Goal: Information Seeking & Learning: Learn about a topic

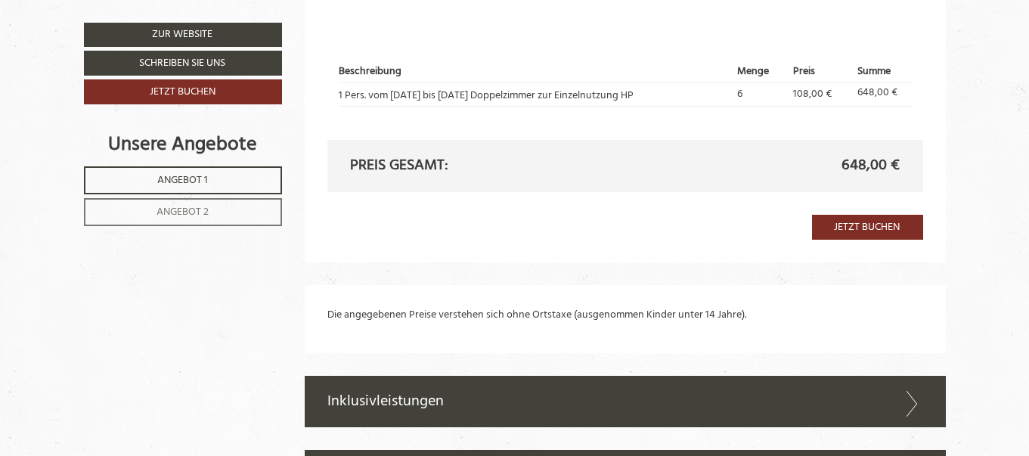
scroll to position [2351, 0]
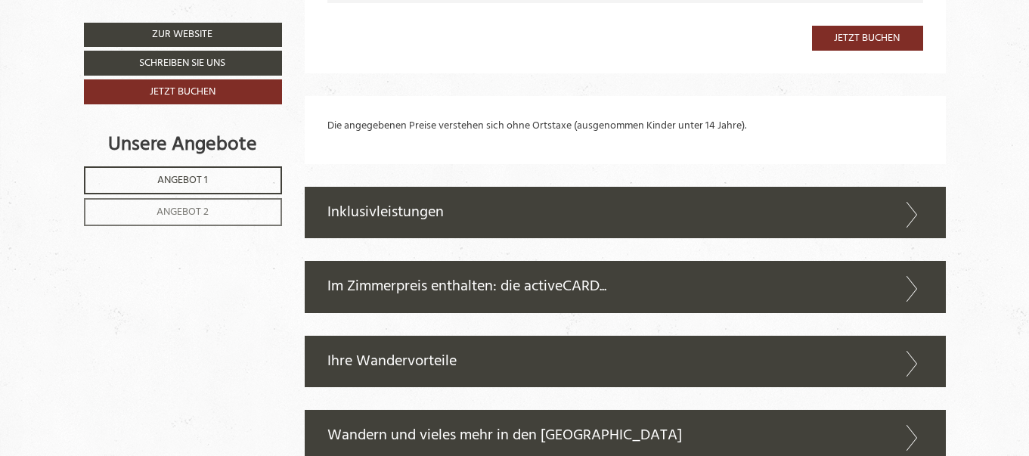
click at [912, 209] on icon at bounding box center [913, 215] width 22 height 26
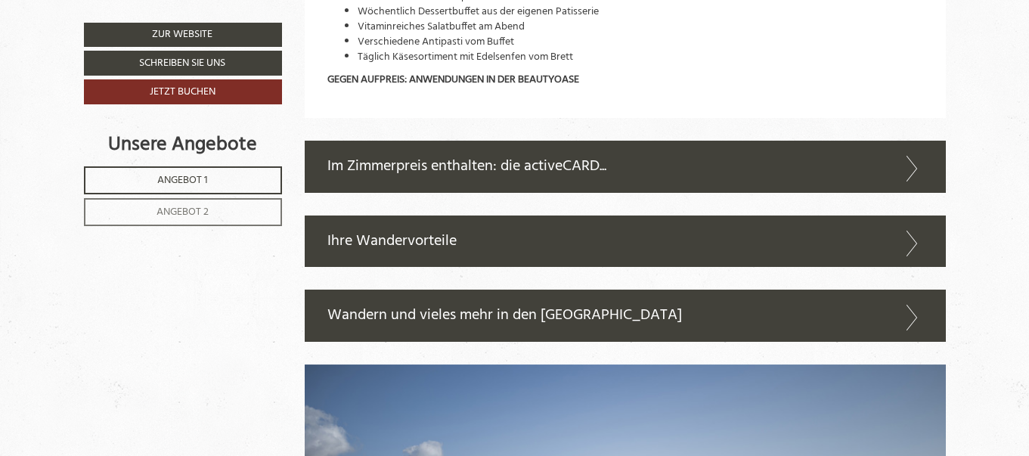
scroll to position [3103, 0]
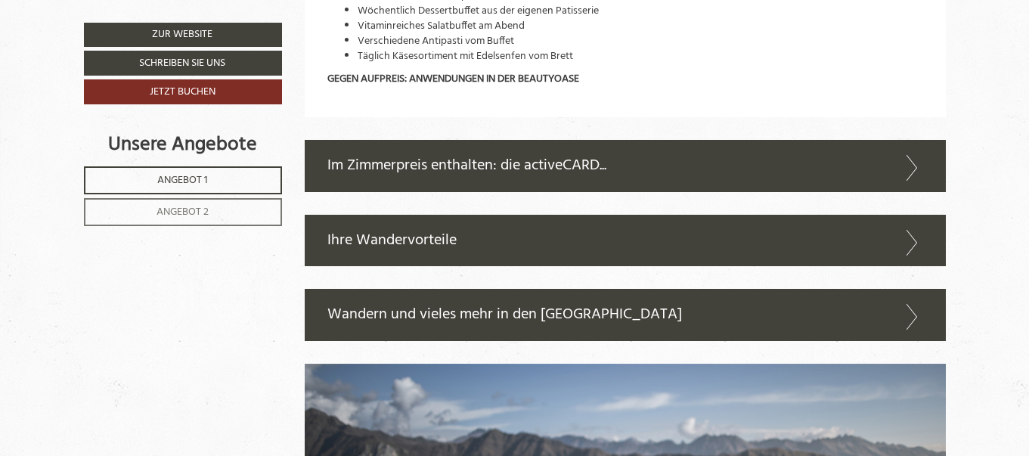
click at [914, 173] on icon at bounding box center [913, 168] width 22 height 26
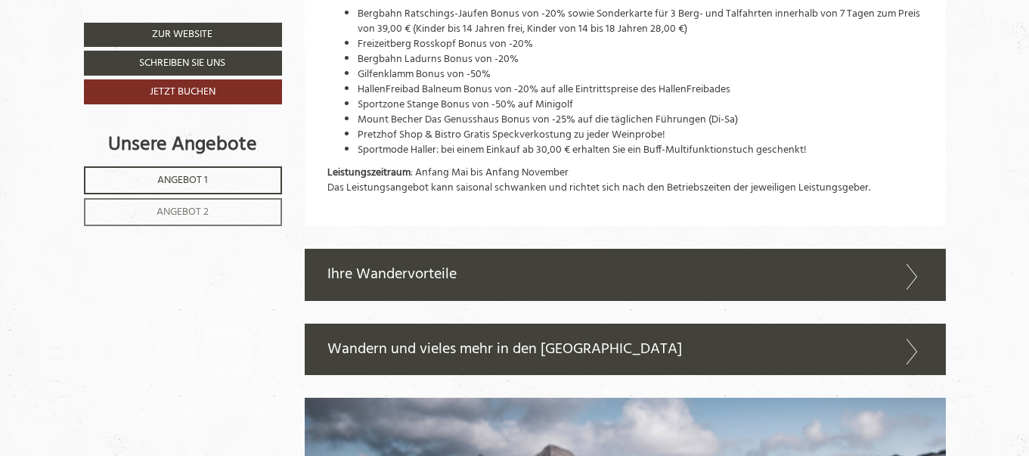
scroll to position [3893, 0]
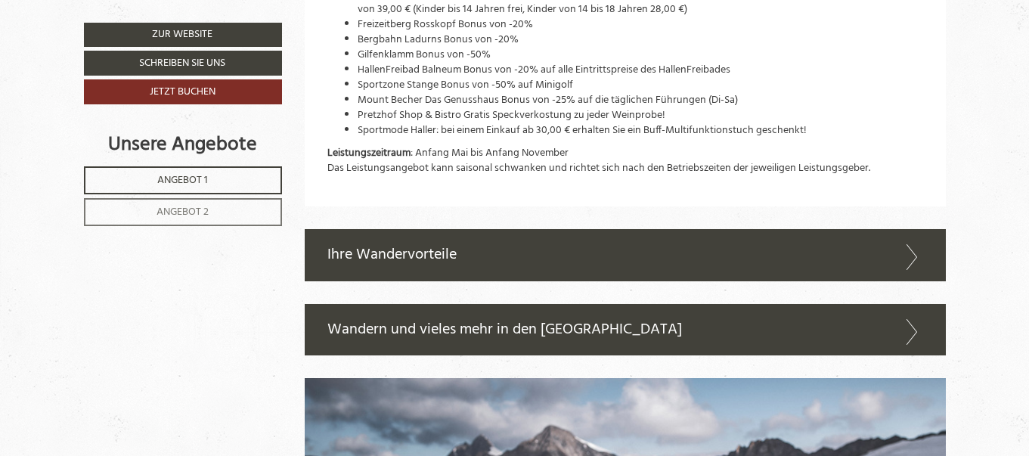
click at [914, 244] on icon at bounding box center [913, 257] width 22 height 26
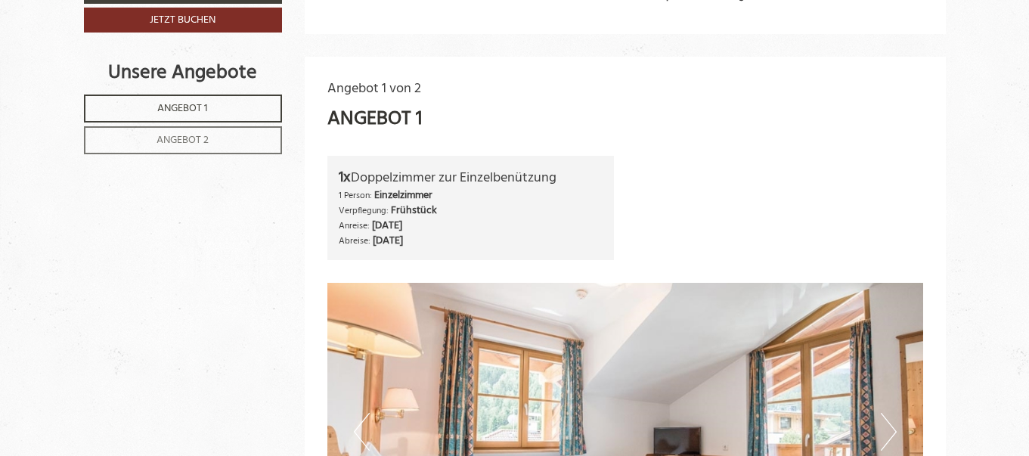
scroll to position [62, 0]
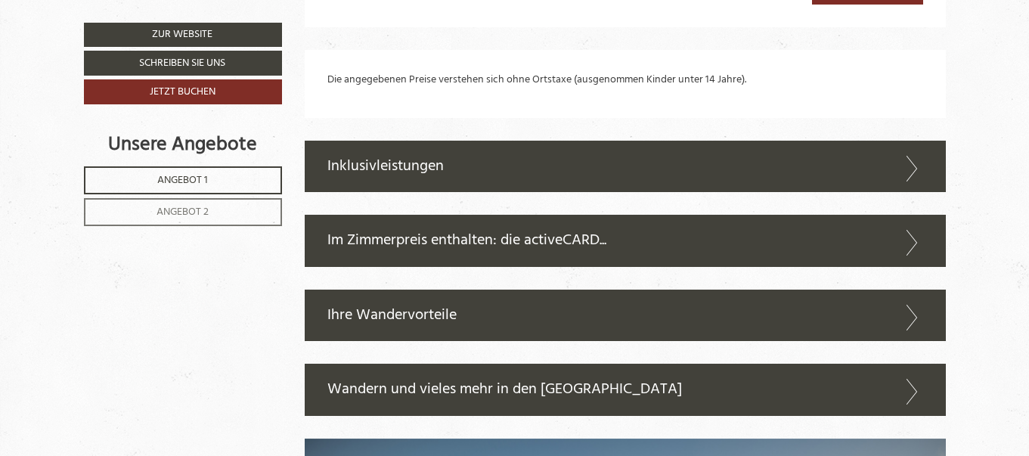
scroll to position [2474, 0]
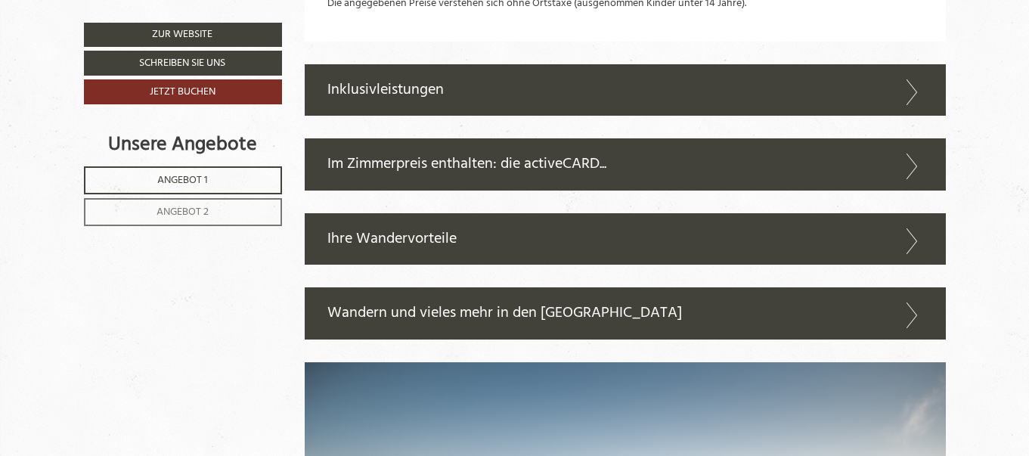
click at [912, 87] on icon at bounding box center [913, 92] width 22 height 26
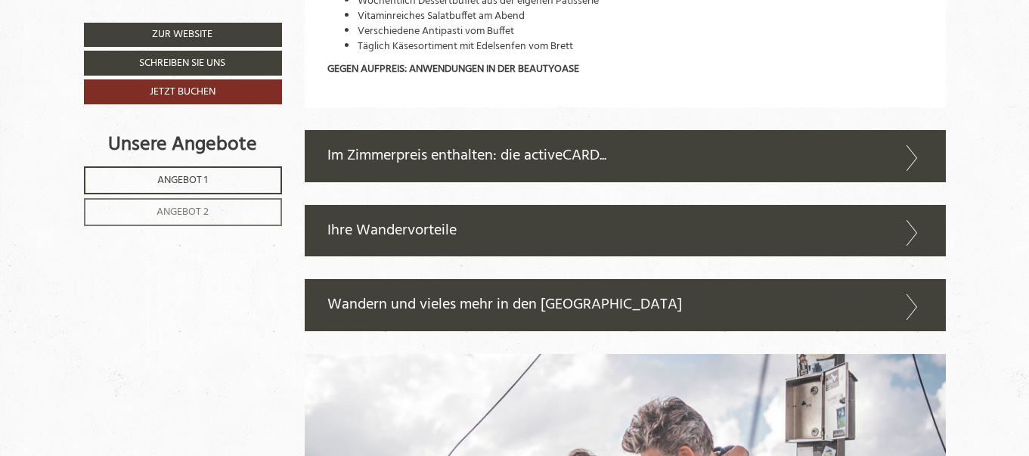
scroll to position [3127, 0]
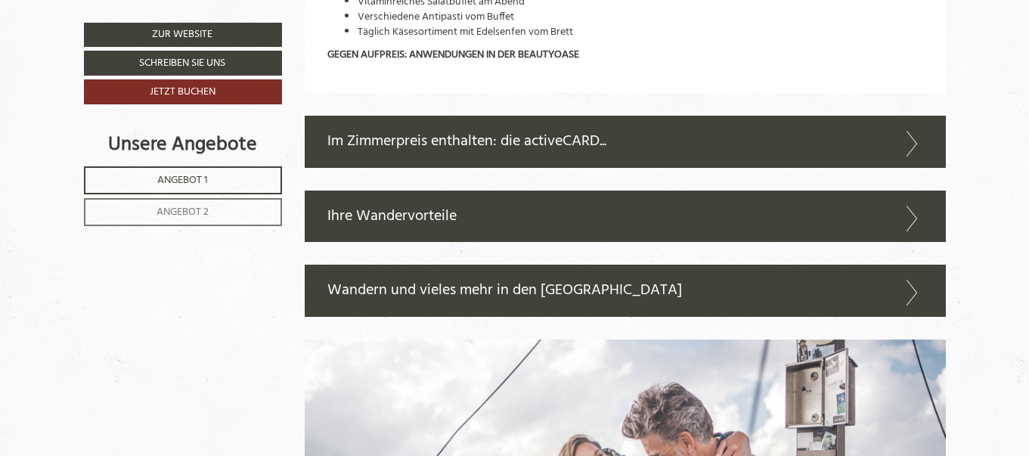
click at [924, 135] on div "Im Zimmerpreis enthalten: die activeCARD..." at bounding box center [625, 142] width 641 height 52
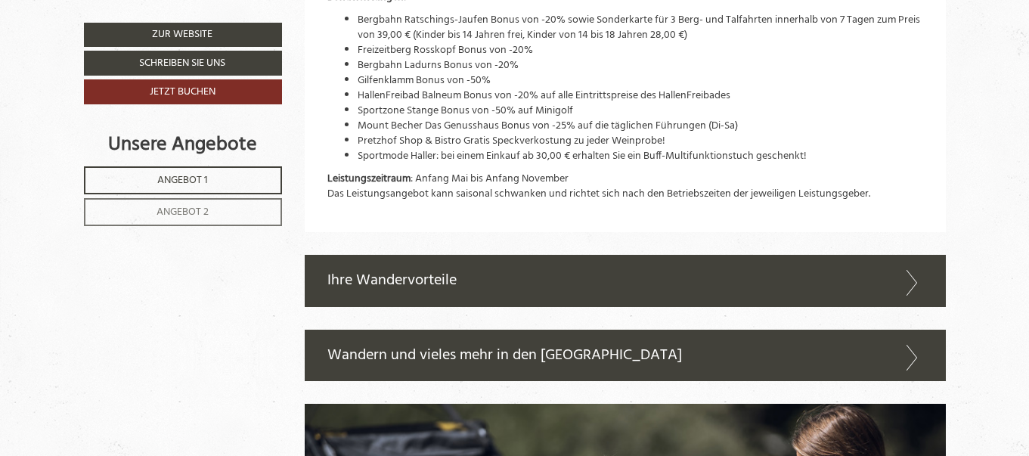
scroll to position [3907, 0]
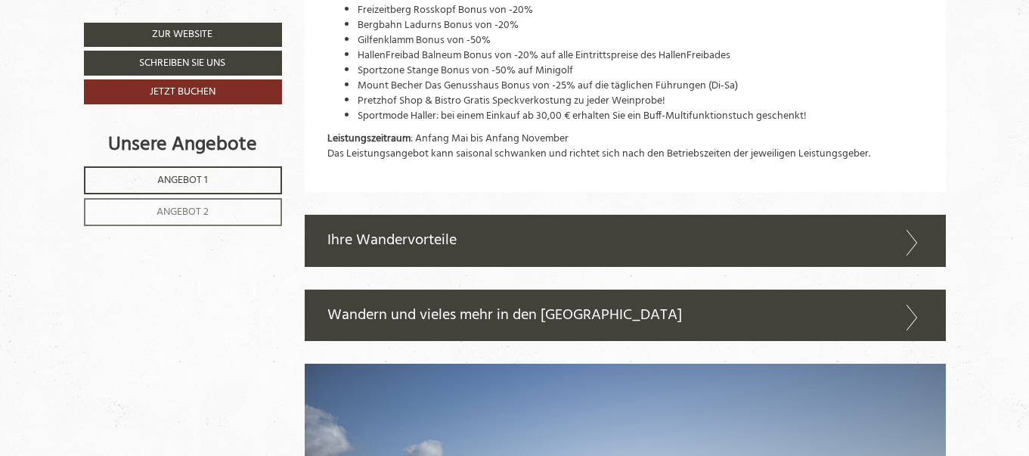
click at [913, 230] on icon at bounding box center [913, 243] width 22 height 26
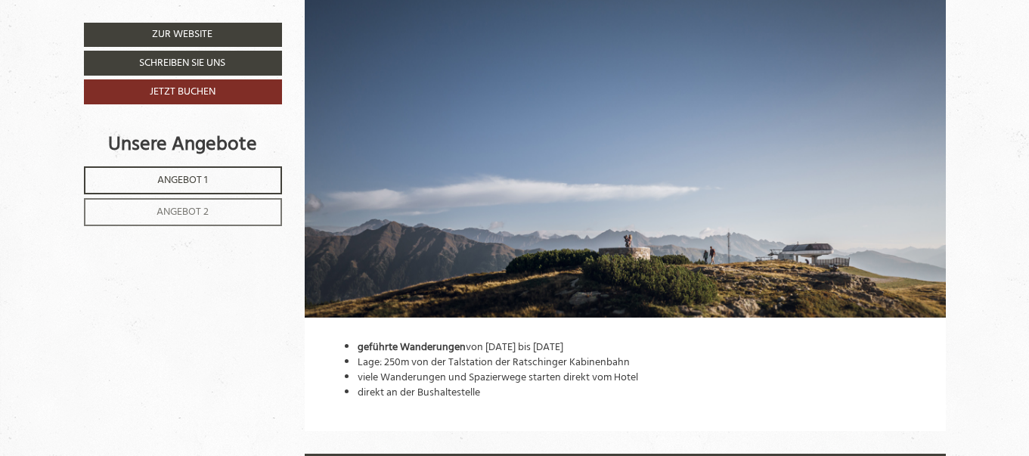
scroll to position [4385, 0]
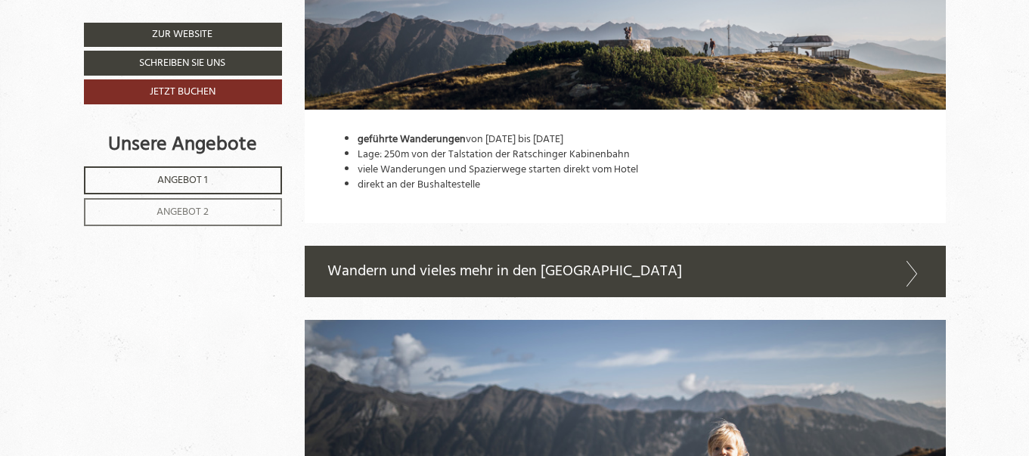
click at [912, 261] on icon at bounding box center [913, 274] width 22 height 26
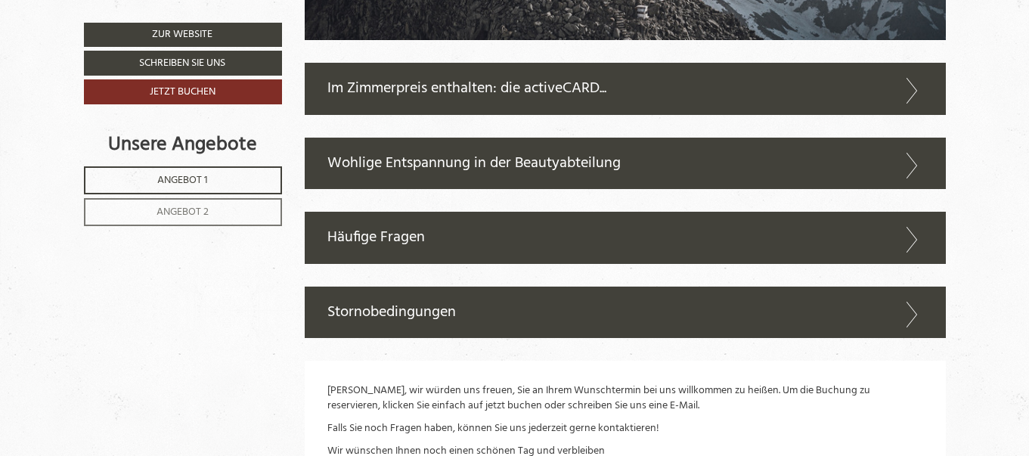
scroll to position [5564, 0]
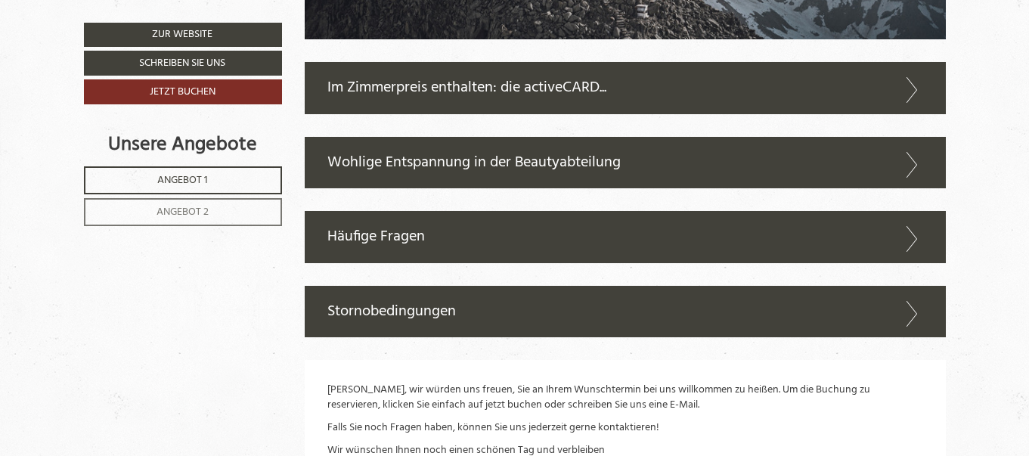
click at [917, 226] on icon at bounding box center [913, 239] width 22 height 26
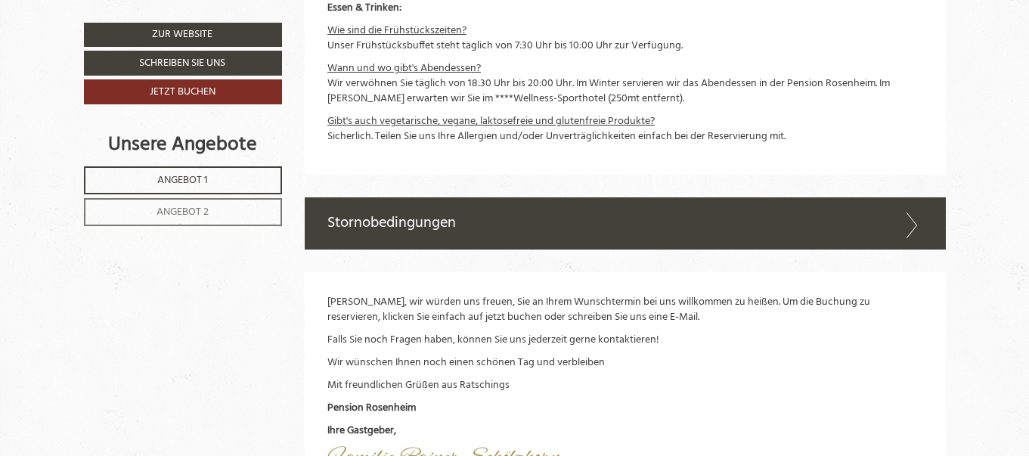
scroll to position [6124, 0]
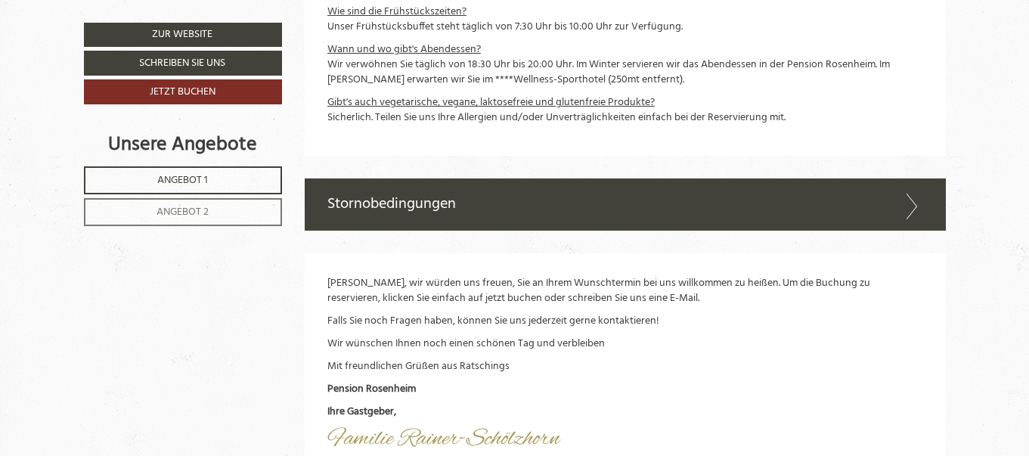
click at [908, 194] on icon at bounding box center [913, 207] width 22 height 26
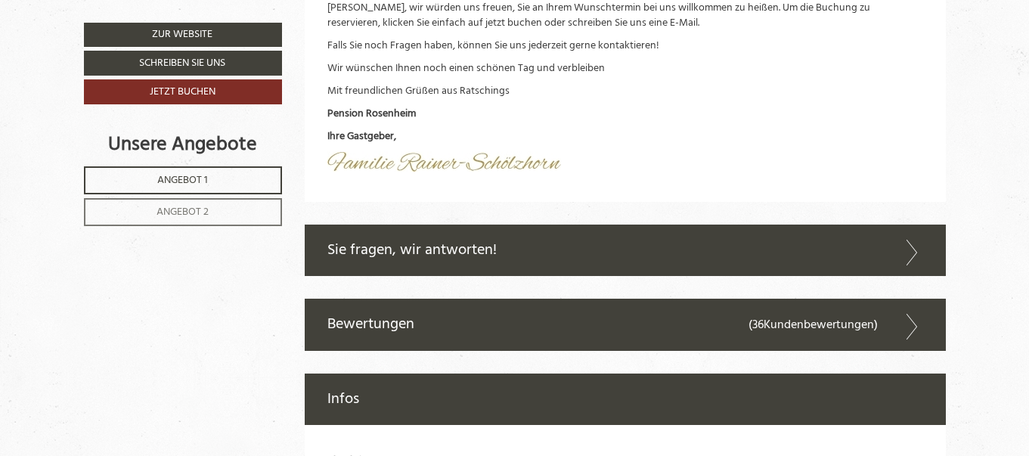
scroll to position [6746, 0]
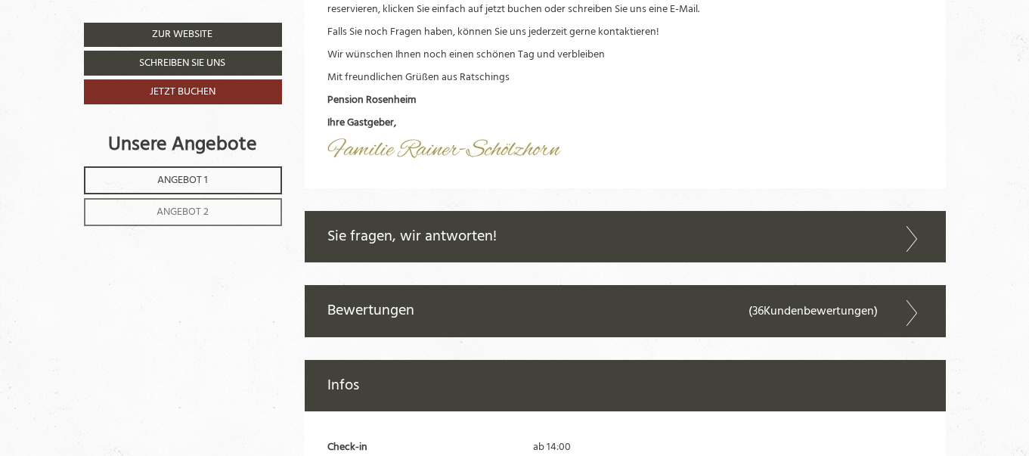
click at [916, 226] on icon at bounding box center [913, 239] width 22 height 26
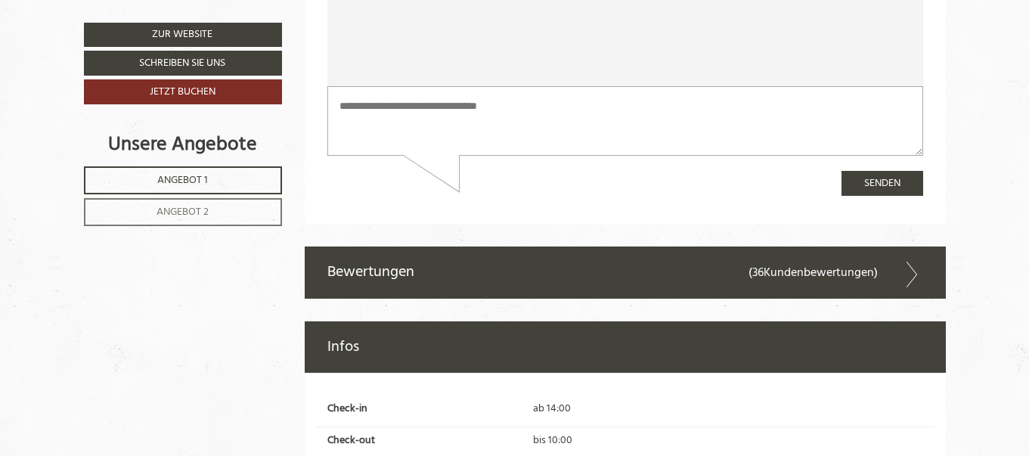
scroll to position [7286, 0]
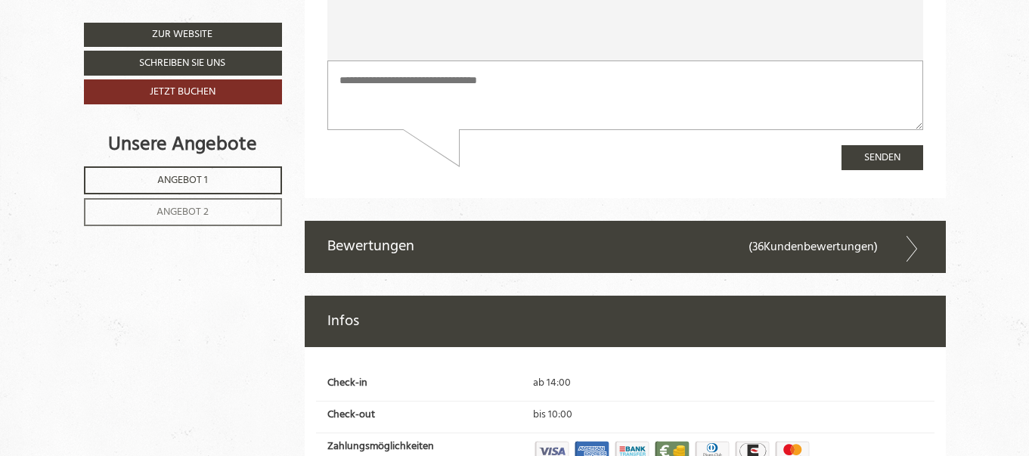
click at [915, 236] on icon at bounding box center [913, 249] width 22 height 26
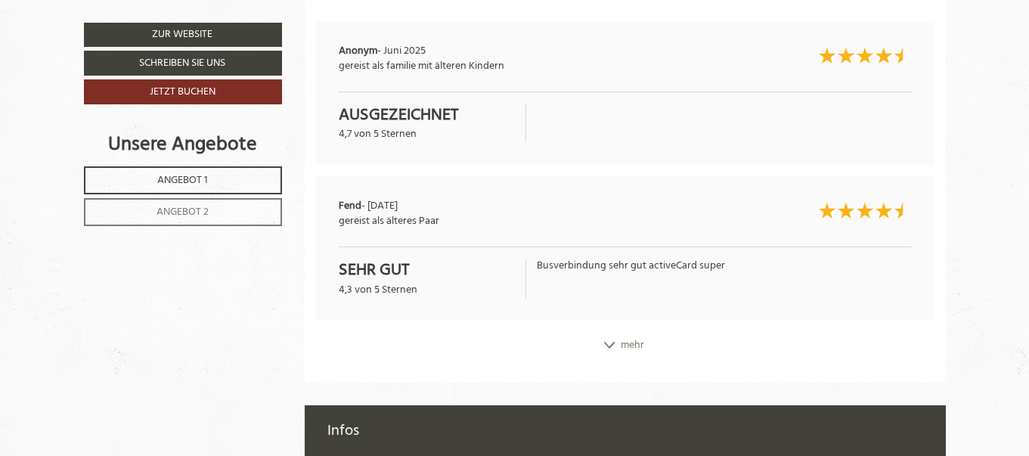
scroll to position [7671, 0]
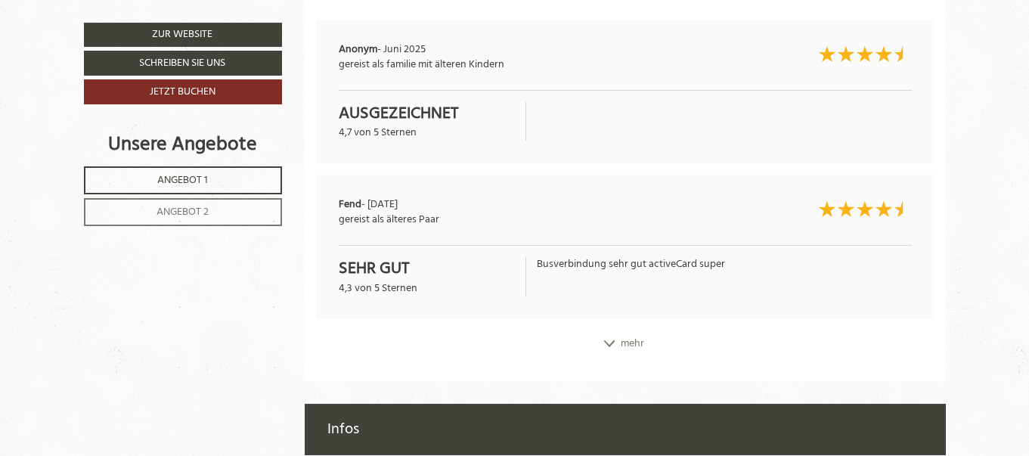
click at [630, 331] on div "mehr" at bounding box center [625, 344] width 641 height 27
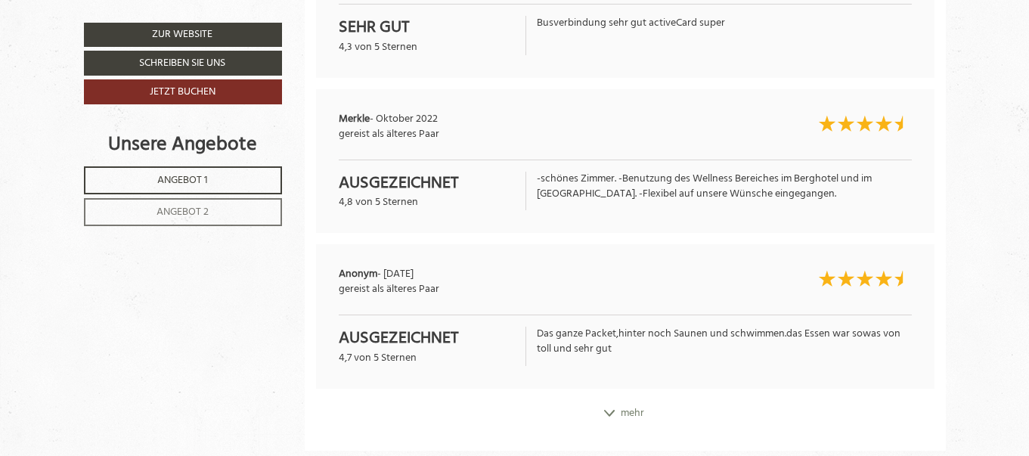
scroll to position [7952, 0]
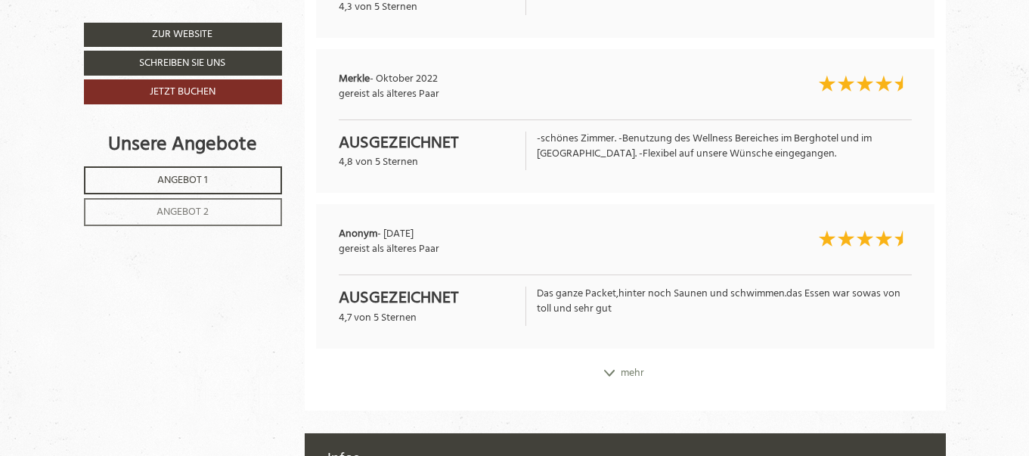
click at [633, 360] on div "mehr" at bounding box center [625, 373] width 641 height 27
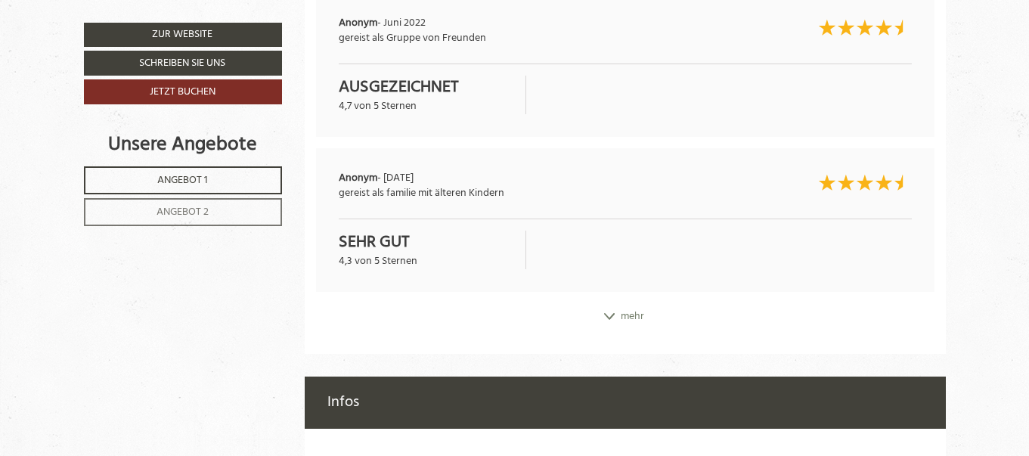
scroll to position [8353, 0]
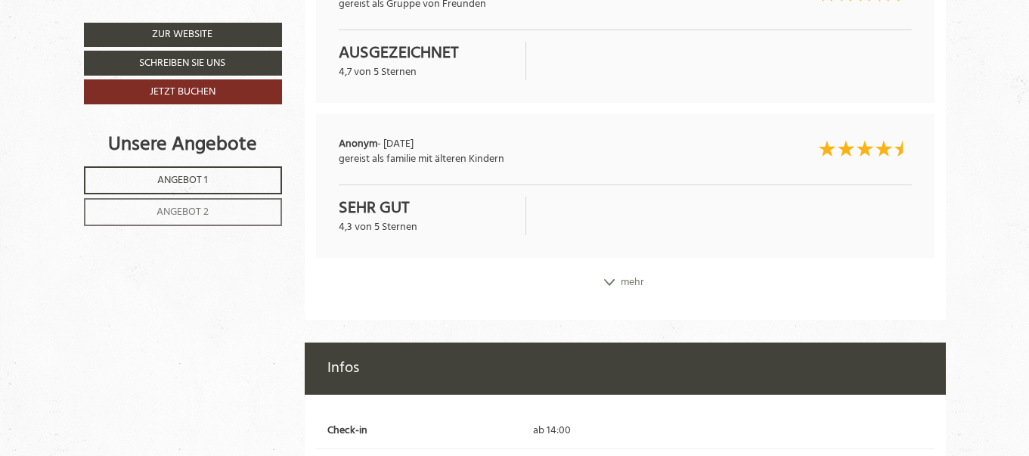
click at [629, 269] on div "mehr" at bounding box center [625, 282] width 641 height 27
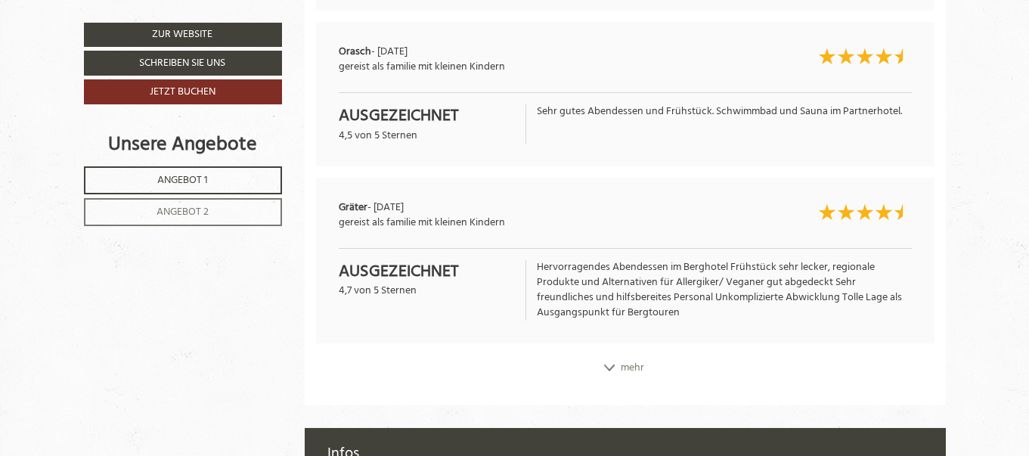
scroll to position [8626, 0]
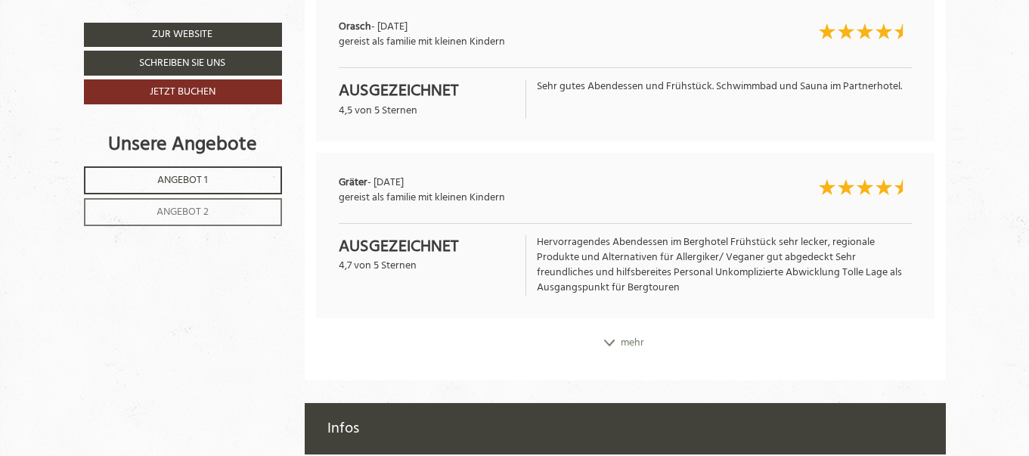
click at [627, 330] on div "mehr" at bounding box center [625, 343] width 641 height 27
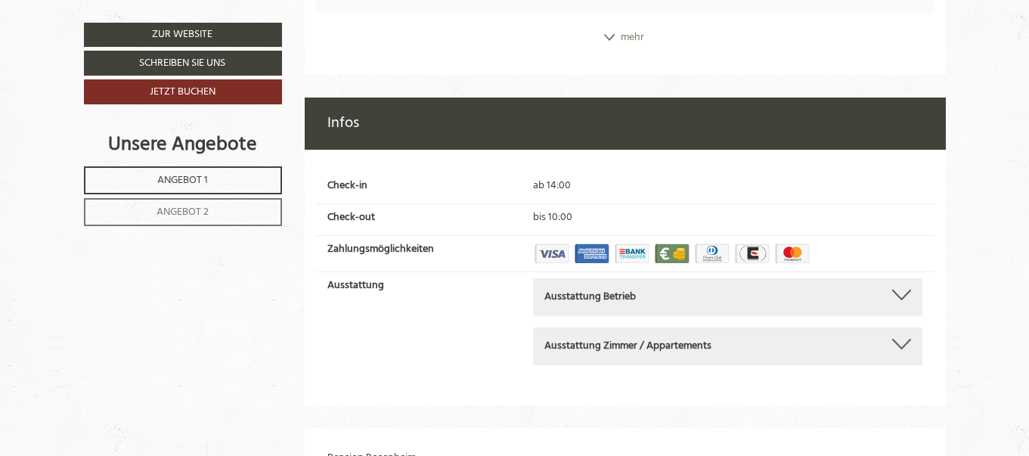
scroll to position [9254, 0]
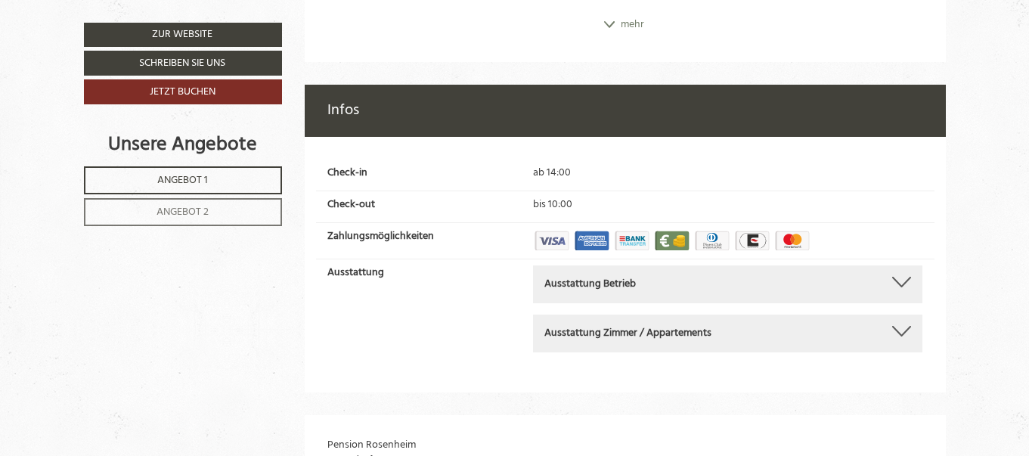
click at [902, 277] on div at bounding box center [901, 282] width 19 height 11
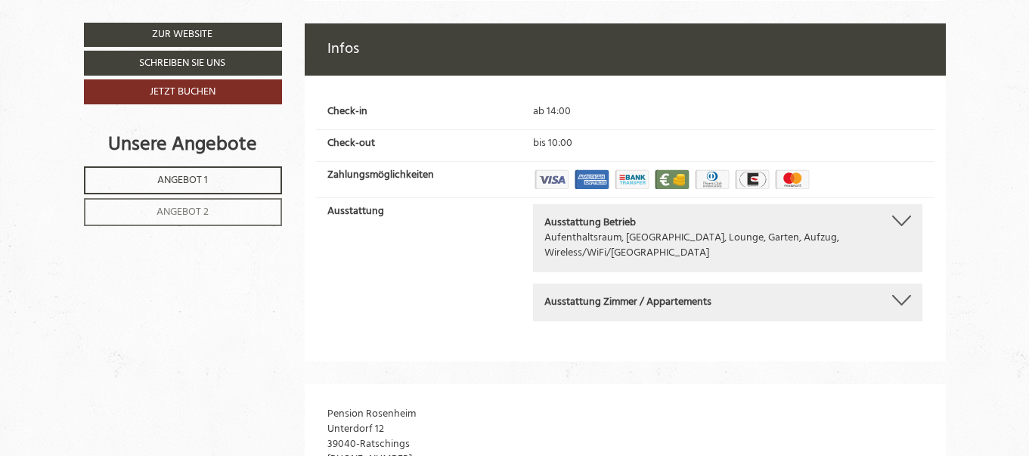
scroll to position [9321, 0]
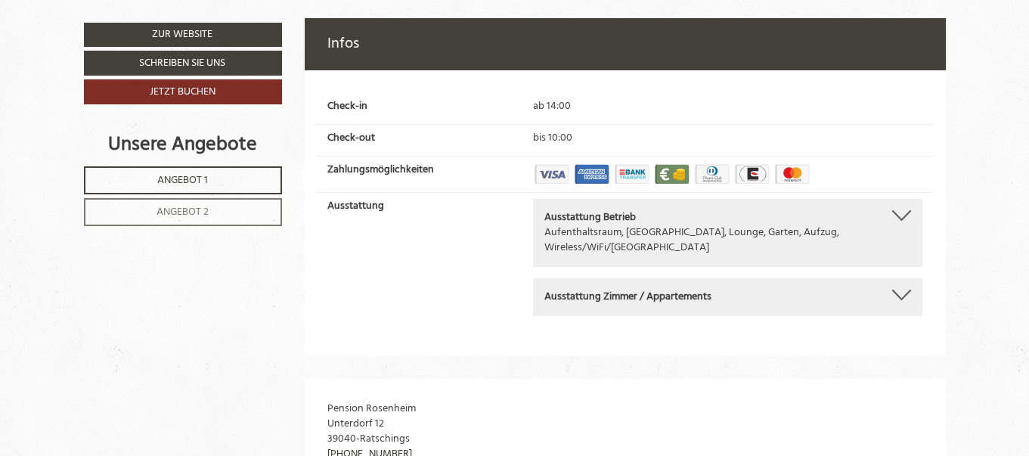
click at [907, 290] on div at bounding box center [901, 295] width 19 height 11
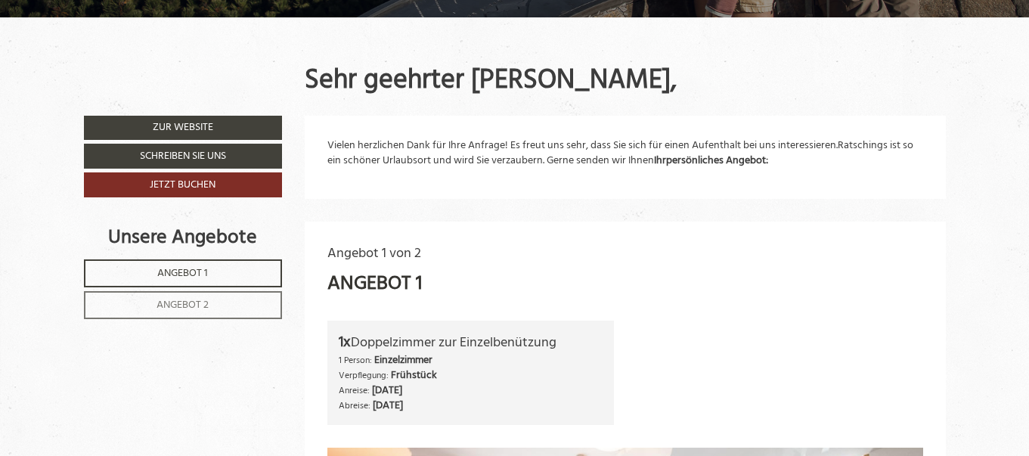
scroll to position [499, 0]
